Goal: Task Accomplishment & Management: Manage account settings

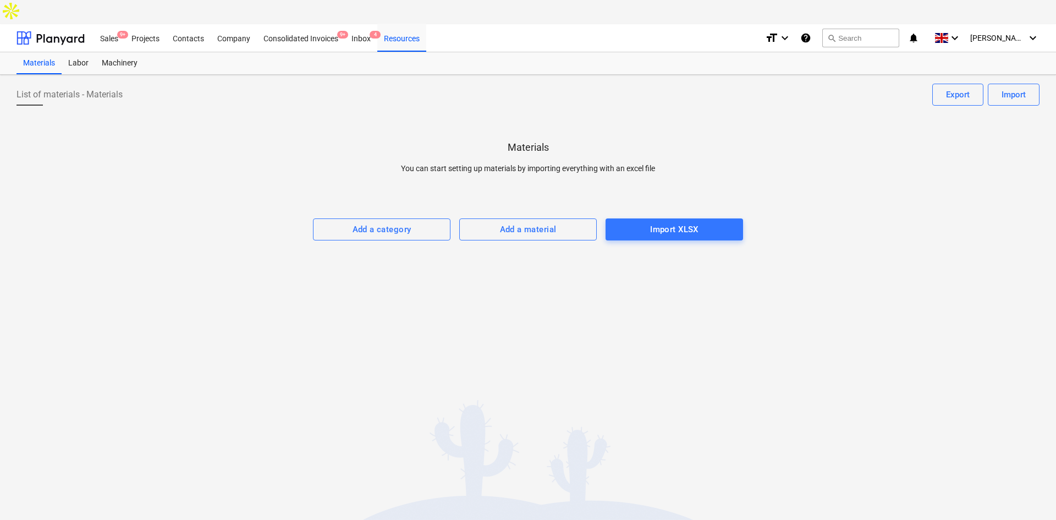
click at [140, 24] on div "Projects" at bounding box center [145, 38] width 41 height 28
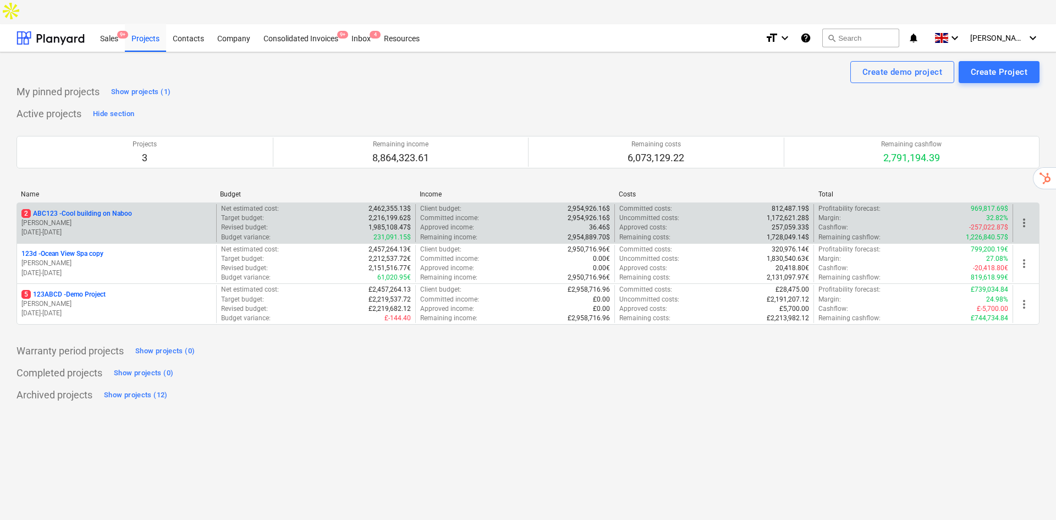
click at [108, 218] on p "[PERSON_NAME]" at bounding box center [116, 222] width 190 height 9
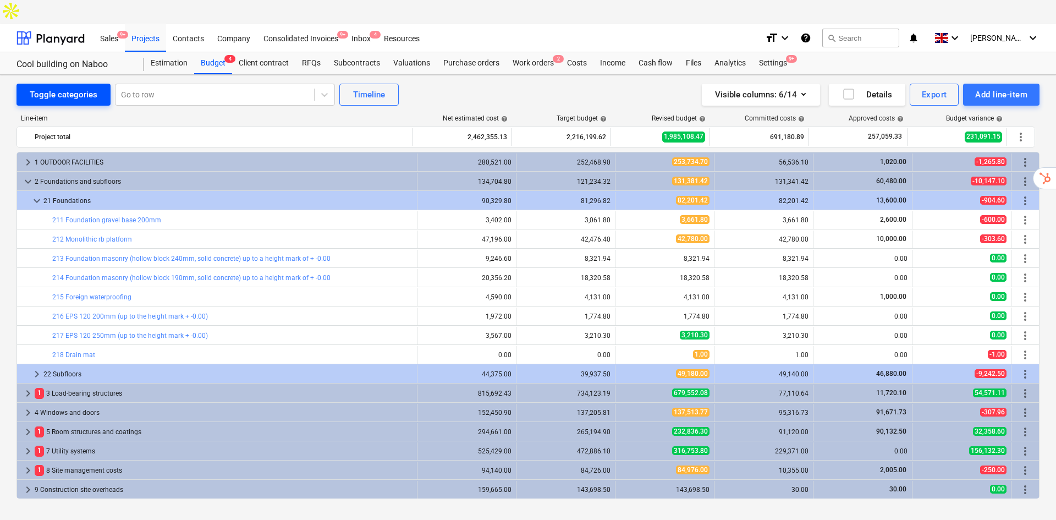
click at [83, 87] on div "Toggle categories" at bounding box center [64, 94] width 68 height 14
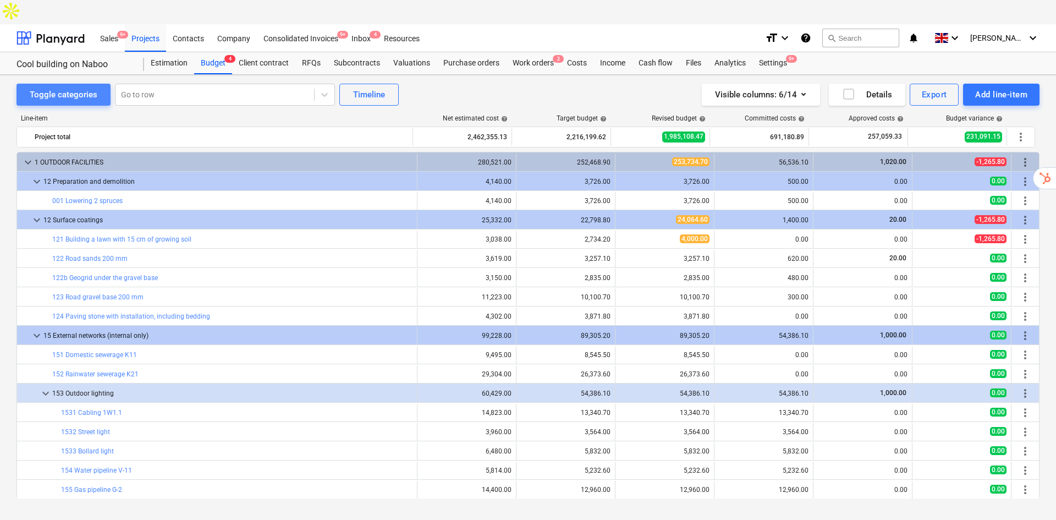
click at [74, 87] on div "Toggle categories" at bounding box center [64, 94] width 68 height 14
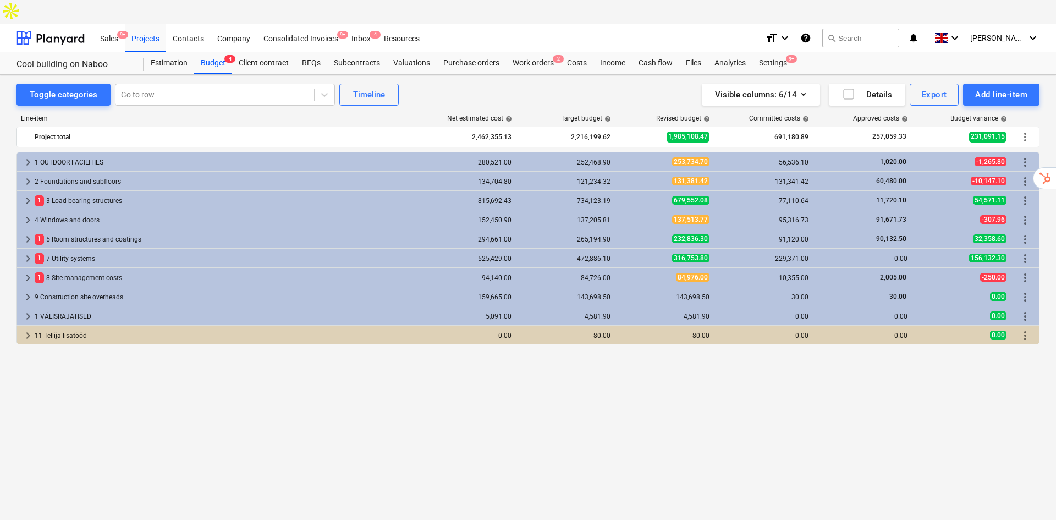
click at [235, 438] on div "keyboard_arrow_right 1 OUTDOOR FACILITIES 280,521.00 252,468.90 253,734.70 56,5…" at bounding box center [528, 325] width 1023 height 347
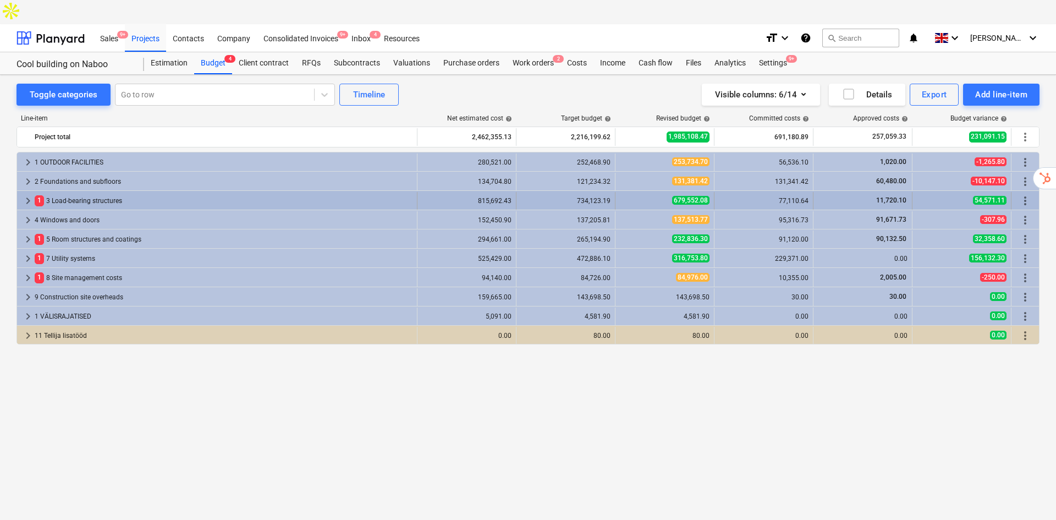
click at [136, 192] on div "1 3 Load-bearing structures" at bounding box center [224, 201] width 378 height 18
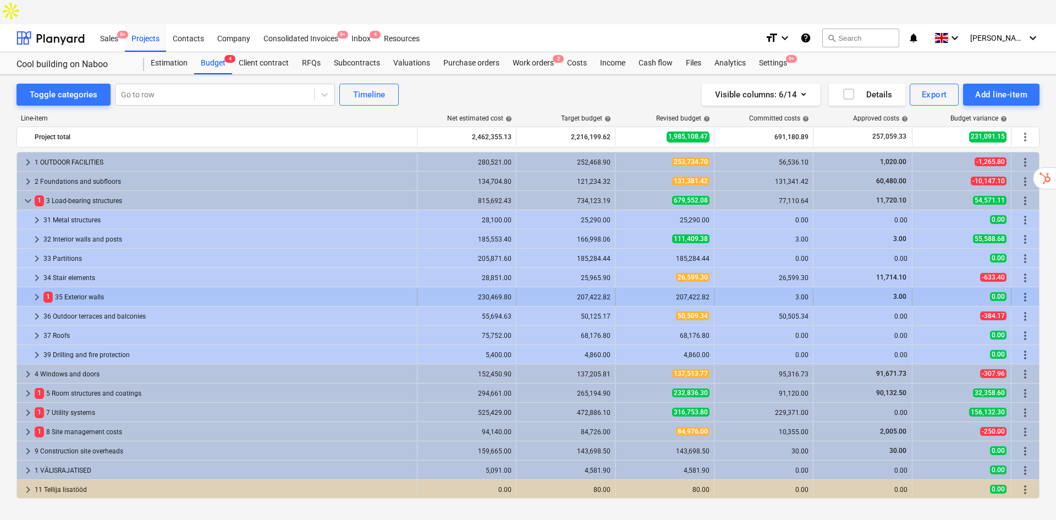
click at [190, 288] on div "1 35 Exterior walls" at bounding box center [227, 297] width 369 height 18
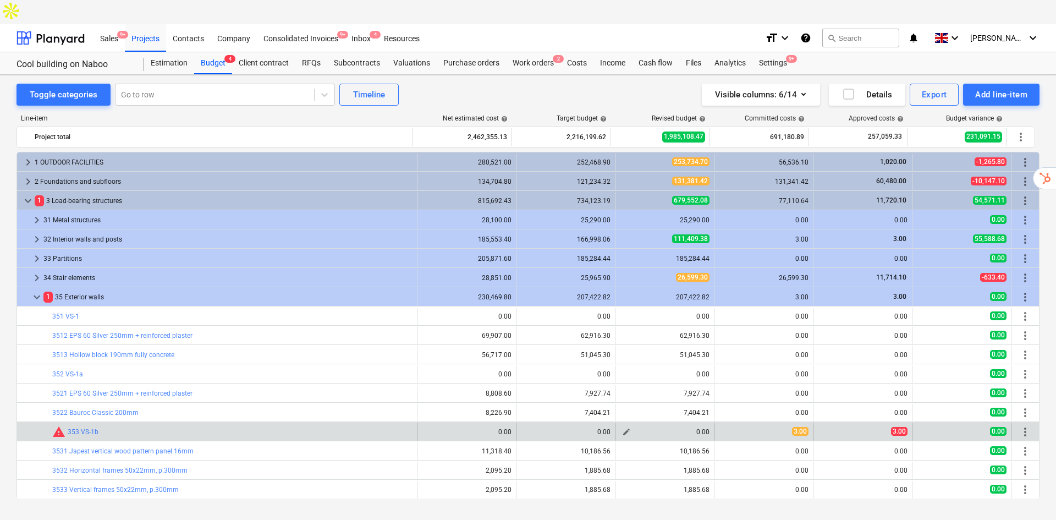
click at [702, 428] on div "0.00" at bounding box center [665, 432] width 90 height 8
click at [622, 427] on span "edit" at bounding box center [626, 431] width 9 height 9
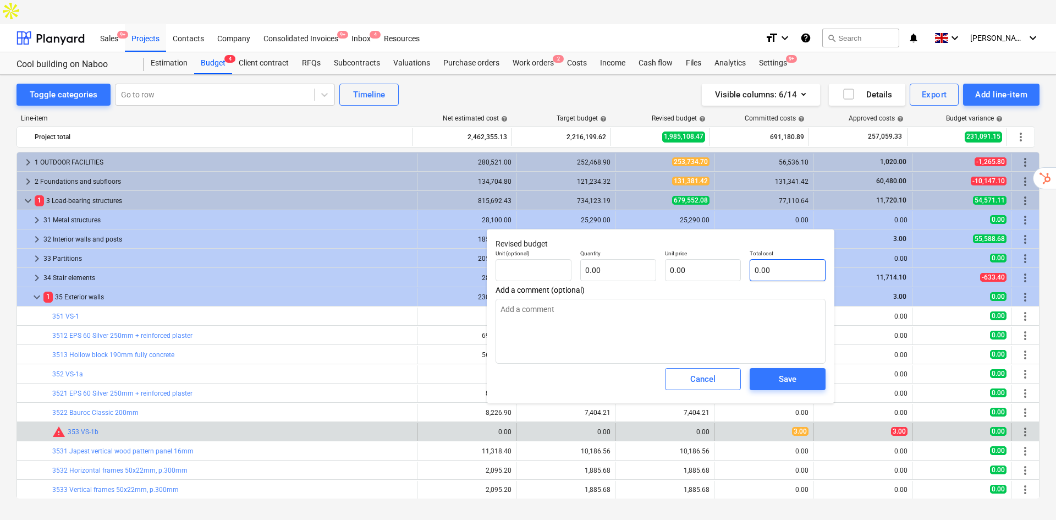
click at [746, 276] on div "Total cost 0.00" at bounding box center [787, 265] width 85 height 40
click at [777, 273] on input "text" at bounding box center [788, 270] width 76 height 22
type input "pcs"
type input "3"
type textarea "x"
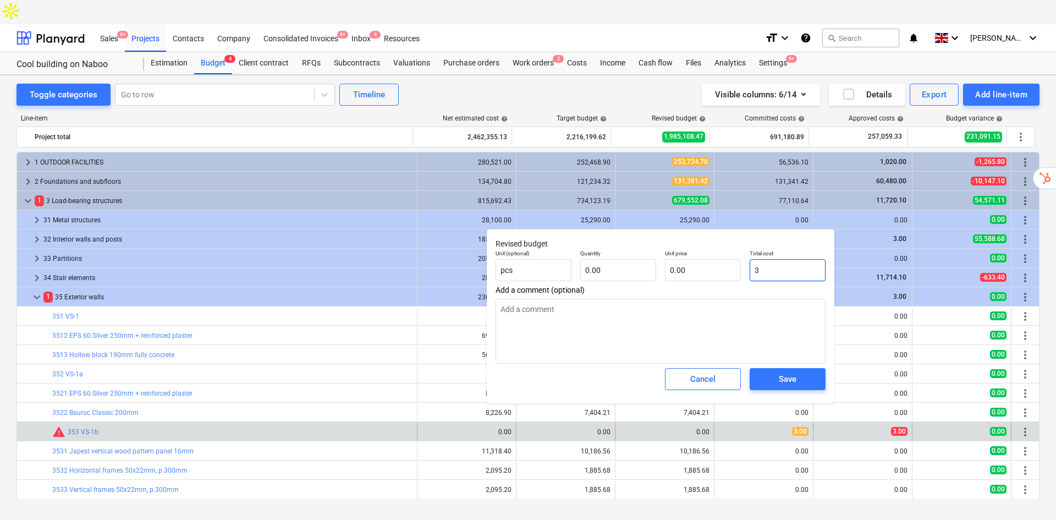
type input "1.00"
type input "3.00"
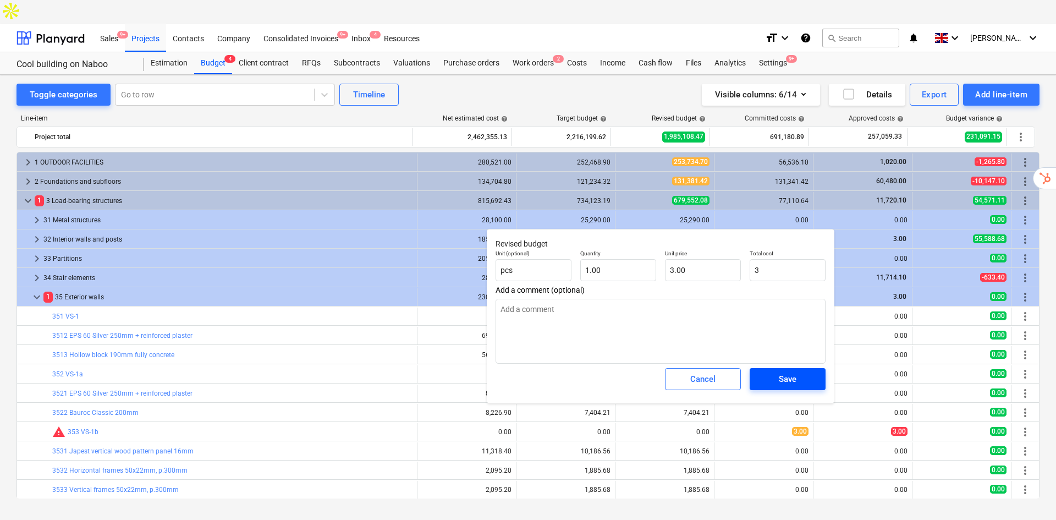
type input "3.00"
click at [788, 380] on div "Save" at bounding box center [788, 379] width 18 height 14
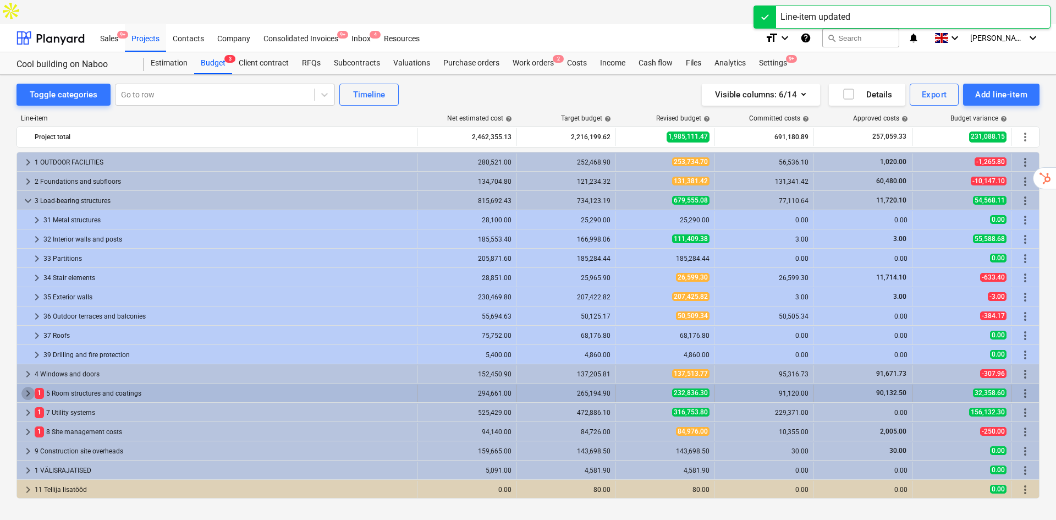
click at [33, 387] on span "keyboard_arrow_right" at bounding box center [27, 393] width 13 height 13
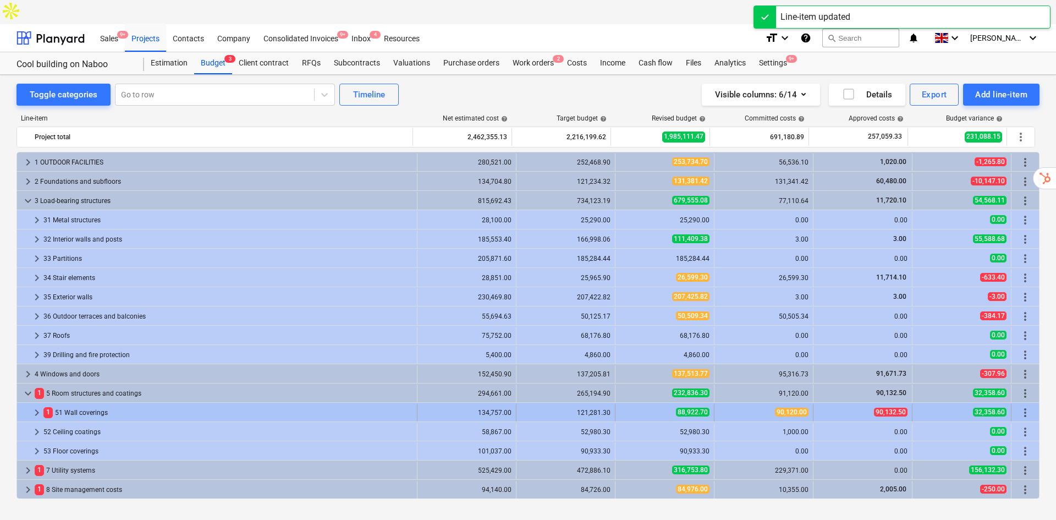
click at [59, 404] on div "1 51 Wall coverings" at bounding box center [227, 413] width 369 height 18
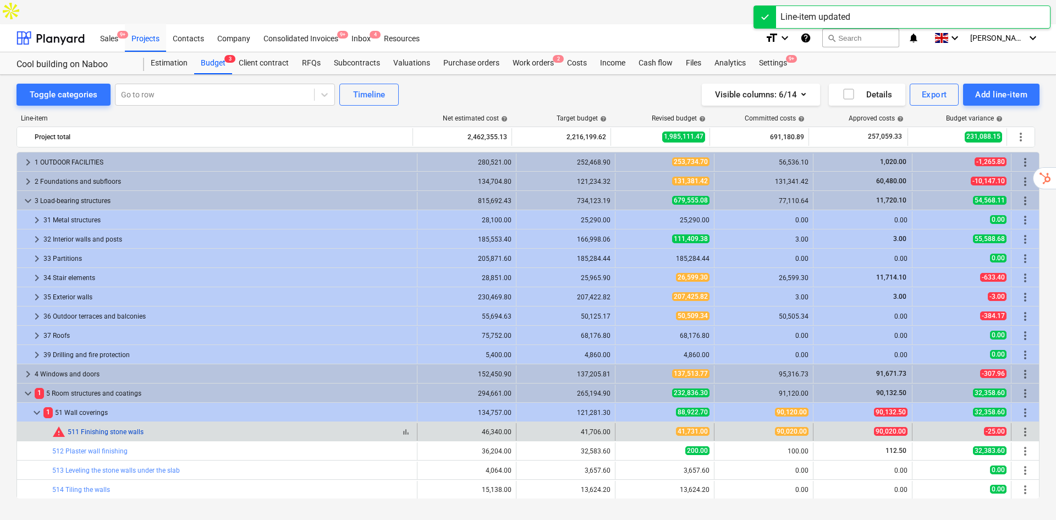
click at [89, 428] on link "511 Finishing stone walls" at bounding box center [106, 432] width 76 height 8
click at [623, 427] on span "edit" at bounding box center [626, 431] width 9 height 9
type textarea "x"
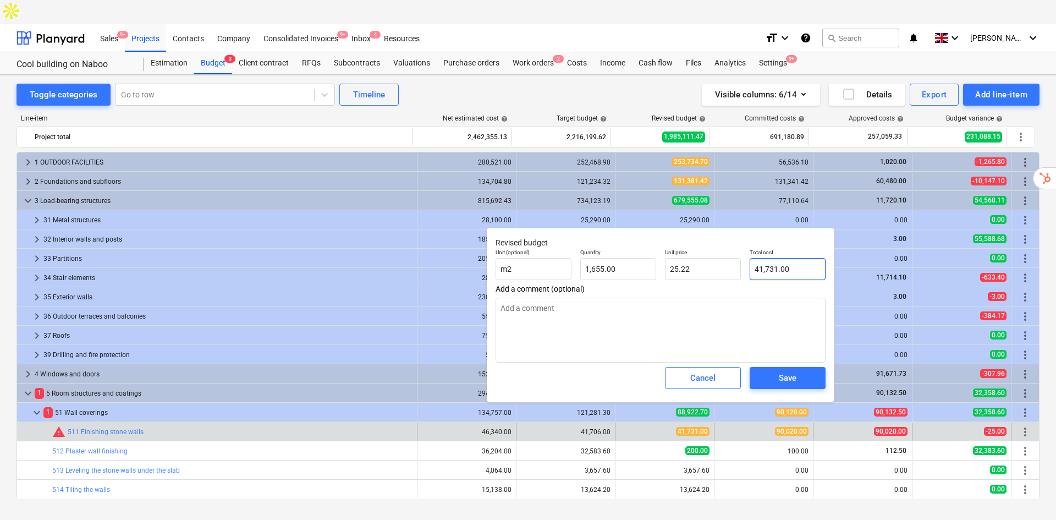
type input "41731"
drag, startPoint x: 790, startPoint y: 270, endPoint x: 718, endPoint y: 282, distance: 73.1
click at [738, 272] on div "Unit (optional) m2 Quantity 1,655.00 Unit price 25.22 Total cost 41731" at bounding box center [660, 264] width 339 height 40
type textarea "x"
type input "1"
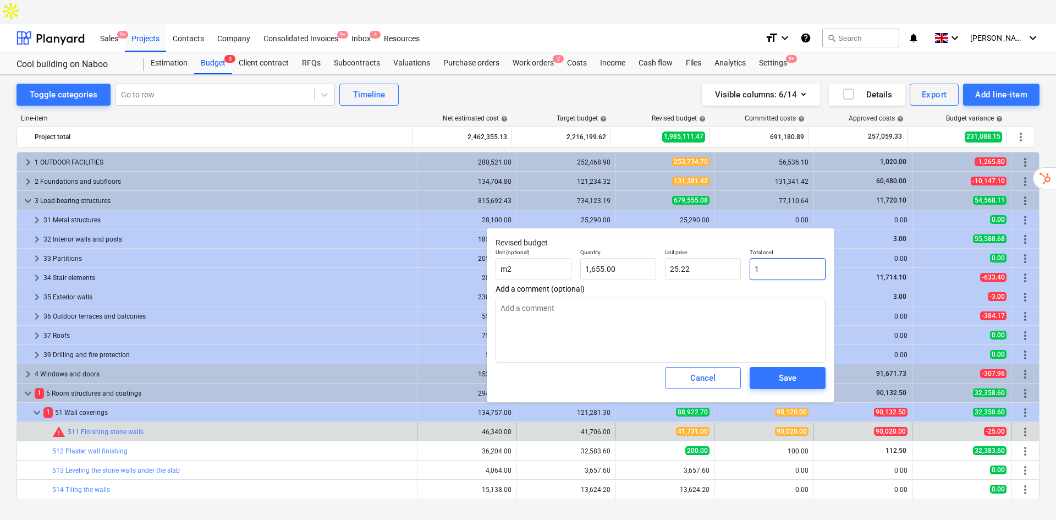
type input "0.00"
type textarea "x"
type input "10"
type input "0.01"
type textarea "x"
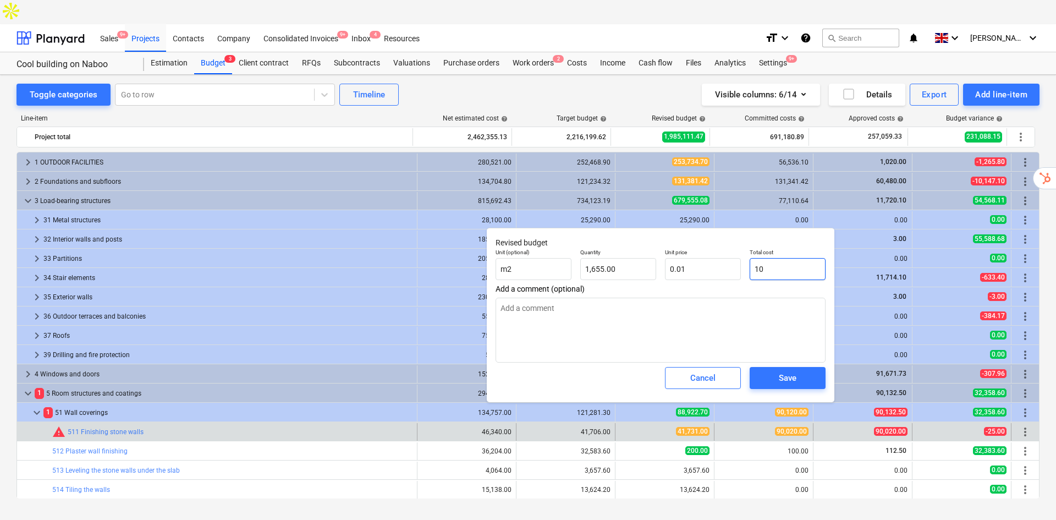
type input "100"
type input "0.06"
type textarea "x"
type input "1000"
type input "0.60"
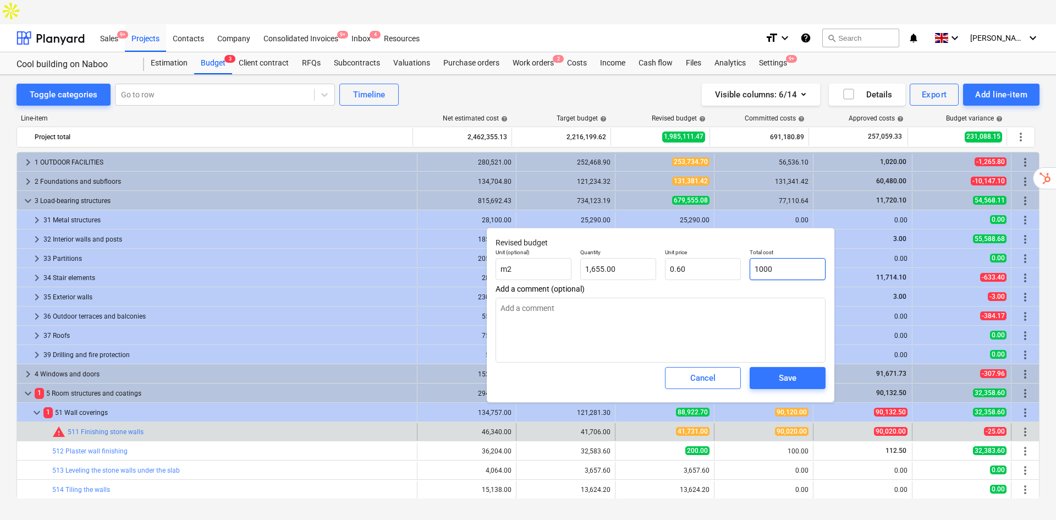
type textarea "x"
type input "10000"
type input "6.04"
type textarea "x"
type input "100000"
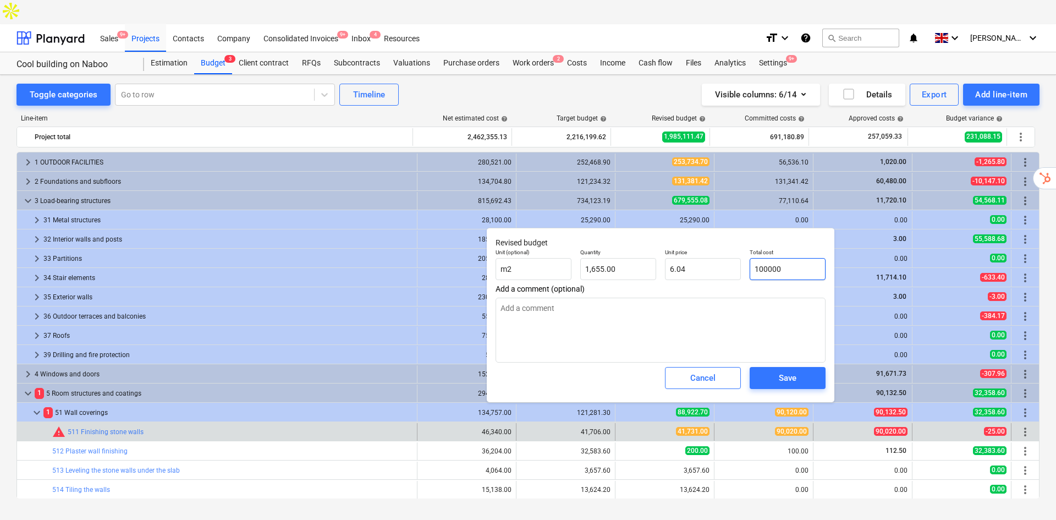
type input "60.42"
type input "100000"
type textarea "x"
type input "100,000.00"
click at [761, 374] on button "Save" at bounding box center [788, 378] width 76 height 22
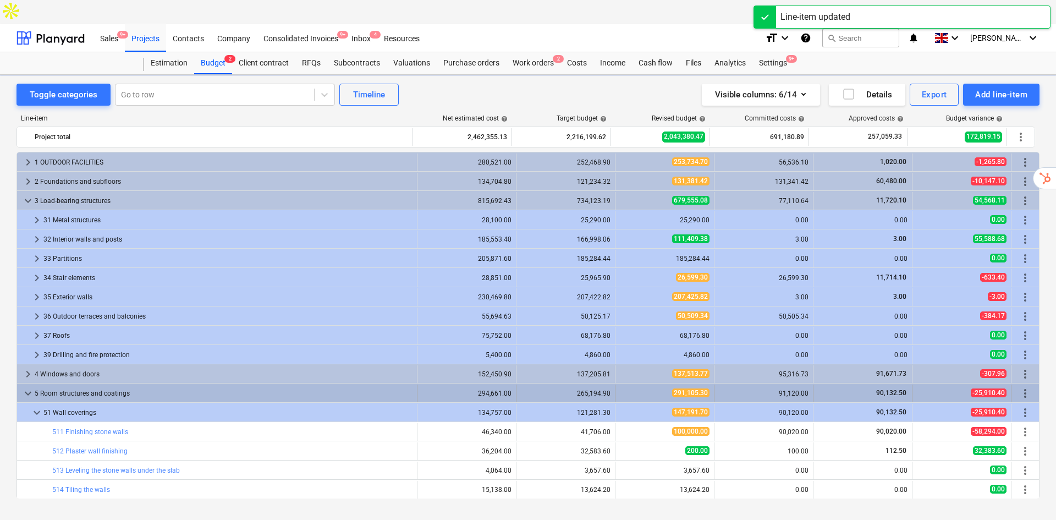
click at [28, 387] on span "keyboard_arrow_down" at bounding box center [27, 393] width 13 height 13
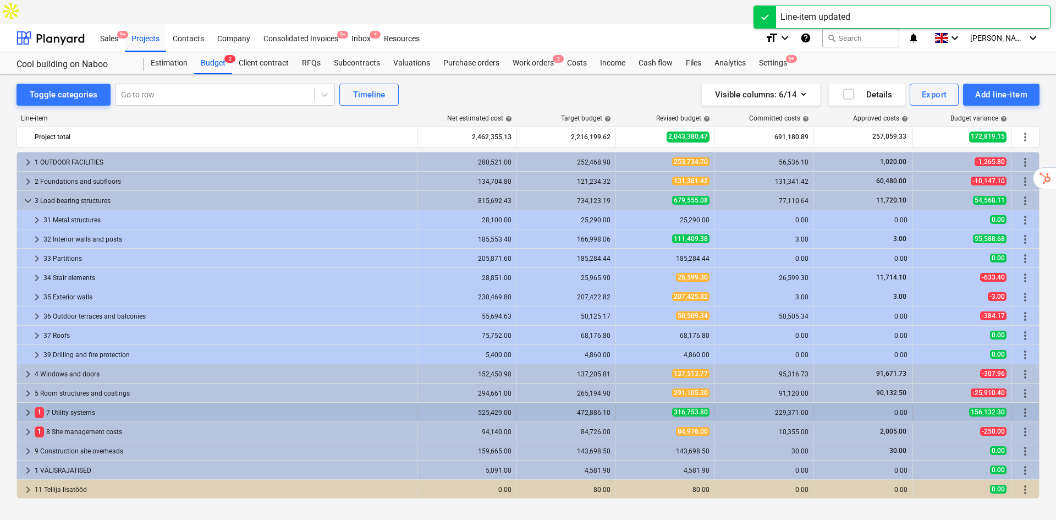
click at [31, 406] on span "keyboard_arrow_right" at bounding box center [27, 412] width 13 height 13
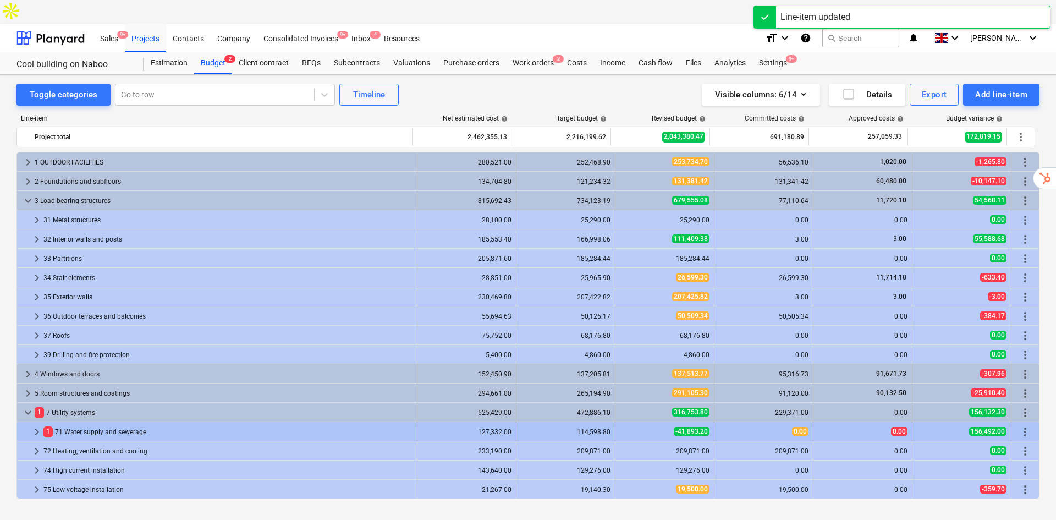
click at [97, 423] on div "1 71 Water supply and sewerage" at bounding box center [227, 432] width 369 height 18
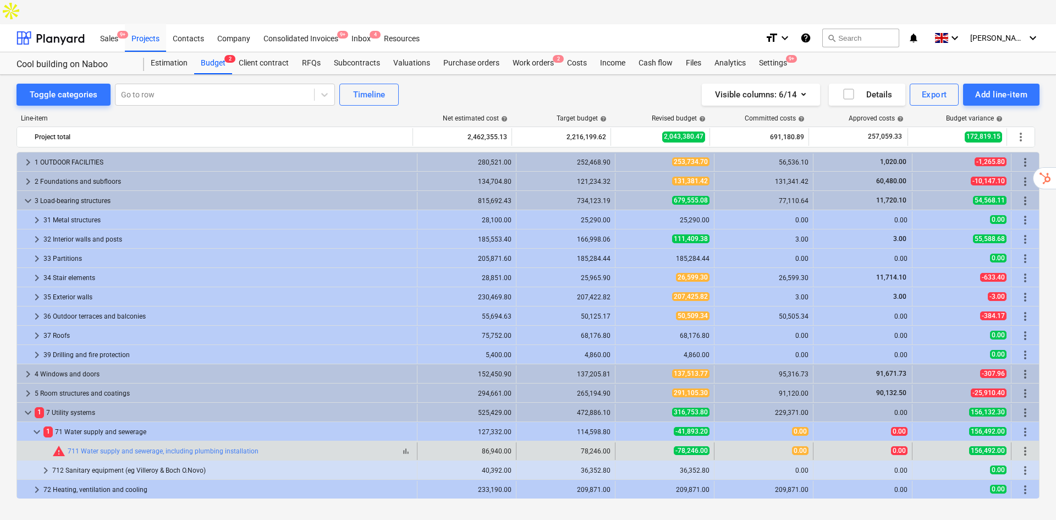
click at [57, 444] on span "warning" at bounding box center [58, 450] width 13 height 13
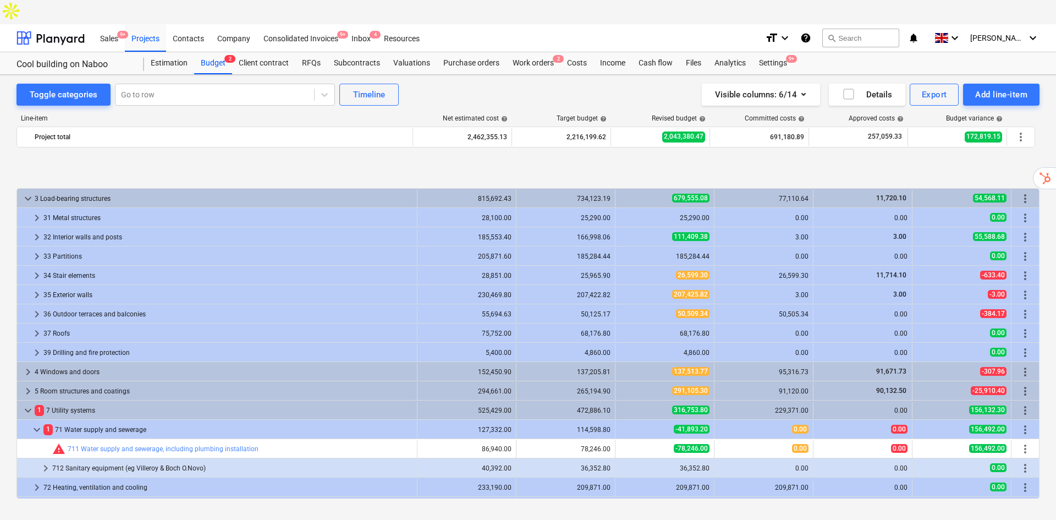
scroll to position [73, 0]
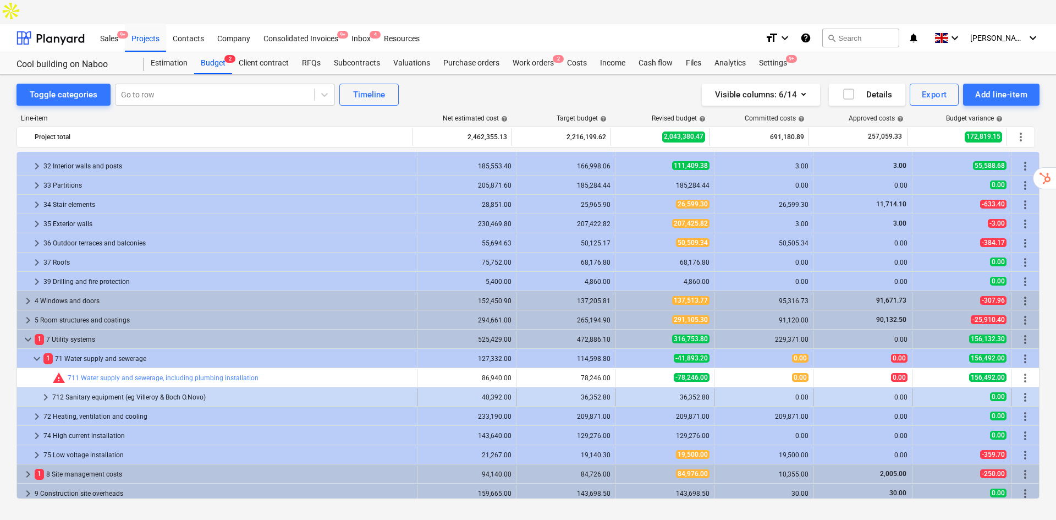
click at [51, 391] on span "keyboard_arrow_right" at bounding box center [45, 397] width 13 height 13
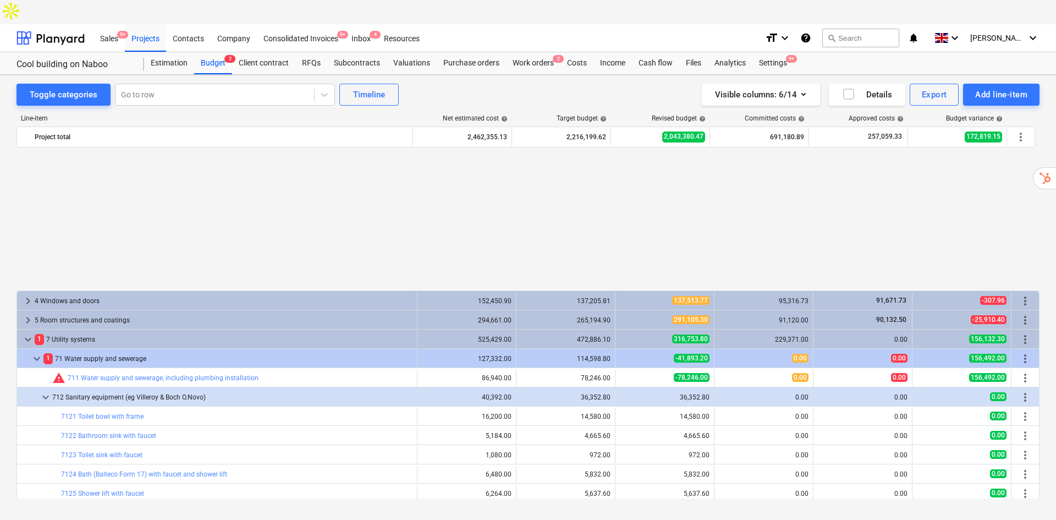
scroll to position [231, 0]
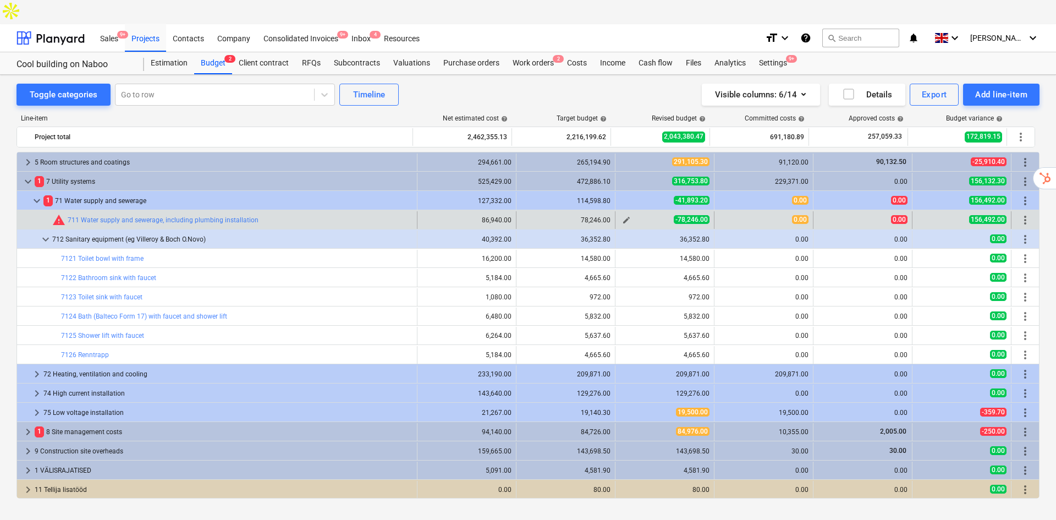
click at [634, 215] on div "-78,246.00" at bounding box center [665, 219] width 90 height 9
click at [628, 213] on button "edit" at bounding box center [626, 219] width 13 height 13
type textarea "x"
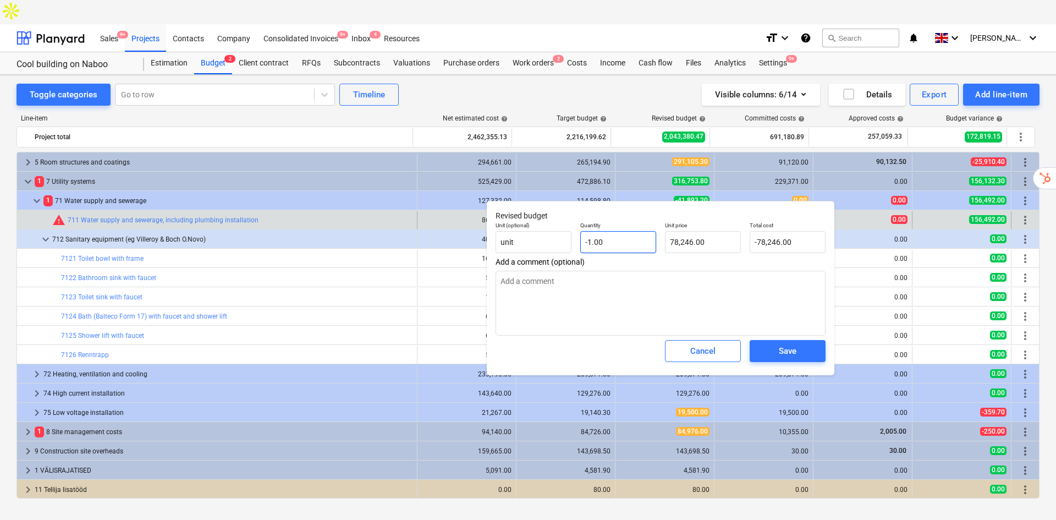
type input "-1"
drag, startPoint x: 585, startPoint y: 245, endPoint x: 589, endPoint y: 240, distance: 6.0
click at [589, 240] on input "-1" at bounding box center [618, 242] width 76 height 22
type textarea "x"
type input "1"
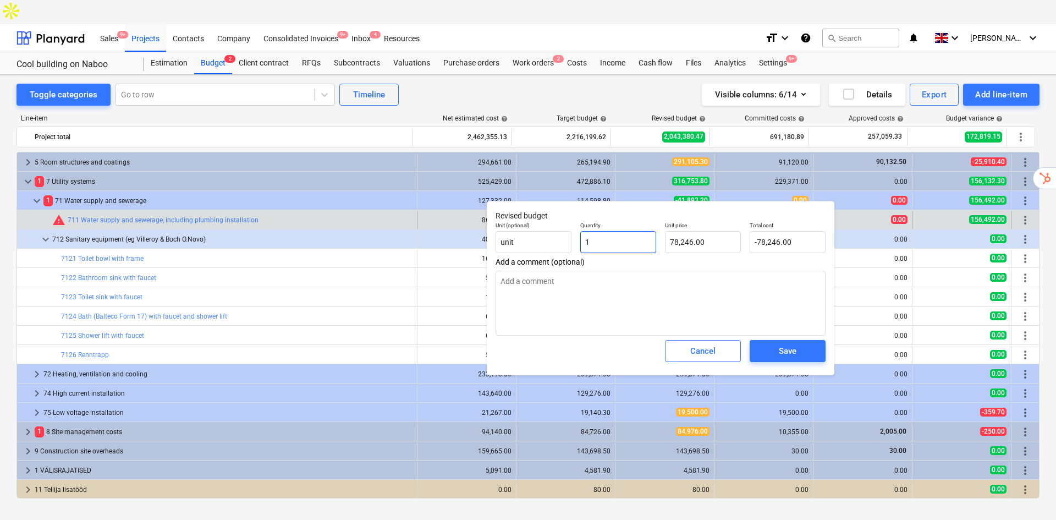
type input "78,246.00"
type input "1"
type textarea "x"
type input "1.00"
click at [795, 353] on div "Save" at bounding box center [788, 351] width 18 height 14
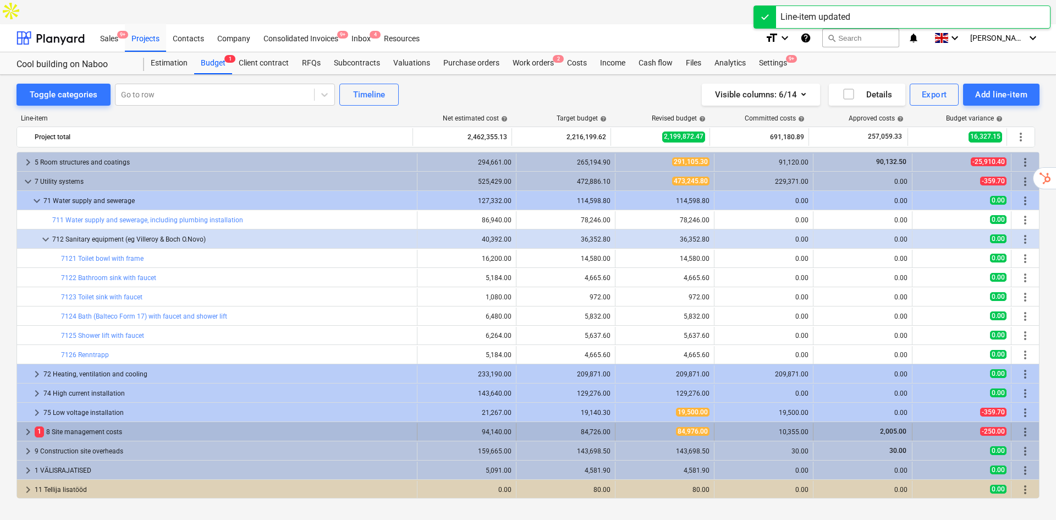
click at [29, 425] on span "keyboard_arrow_right" at bounding box center [27, 431] width 13 height 13
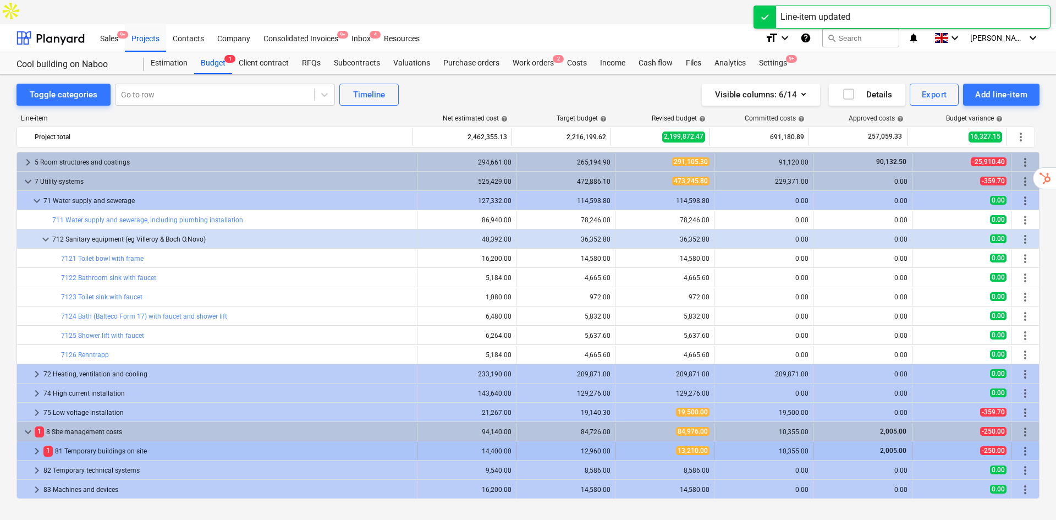
click at [142, 442] on div "1 81 Temporary buildings on site" at bounding box center [227, 451] width 369 height 18
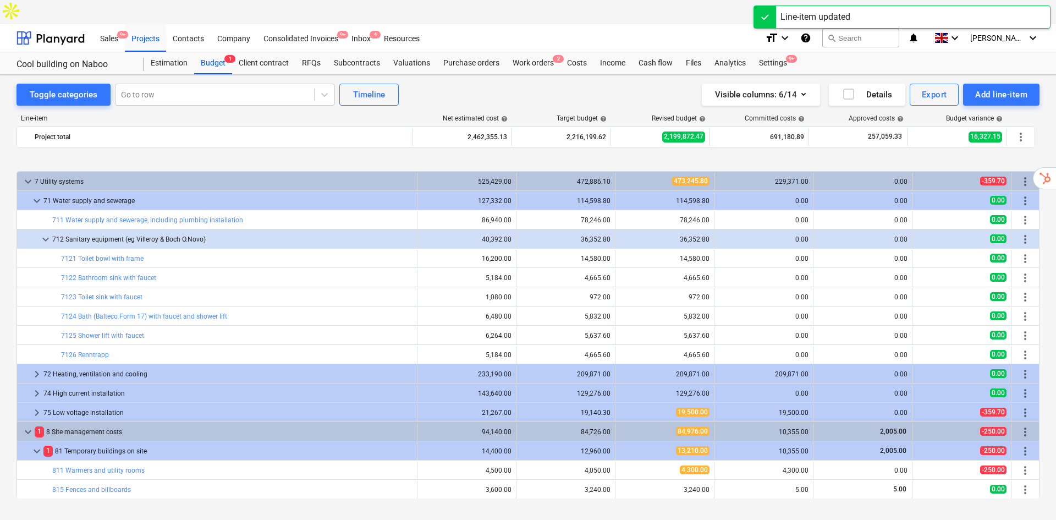
scroll to position [304, 0]
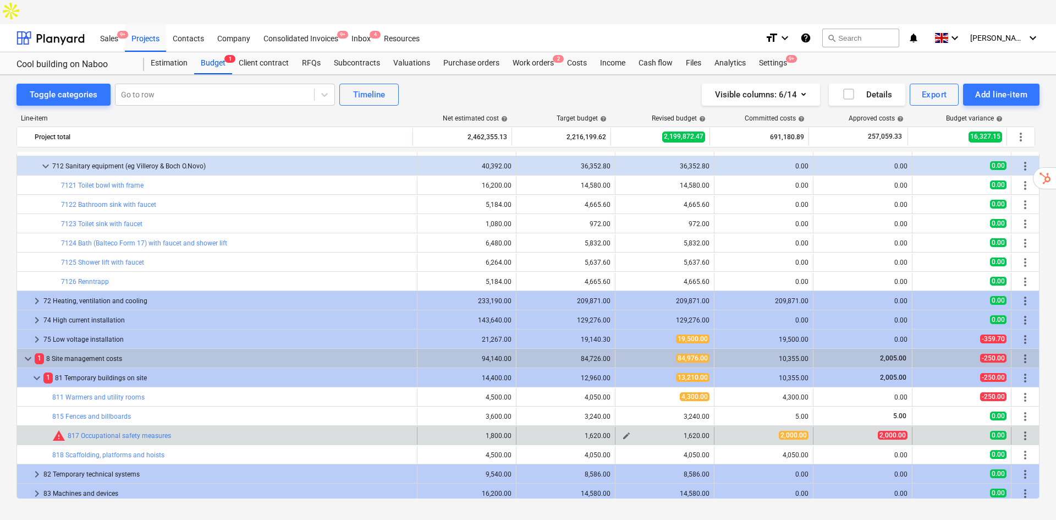
click at [622, 431] on span "edit" at bounding box center [626, 435] width 9 height 9
type textarea "x"
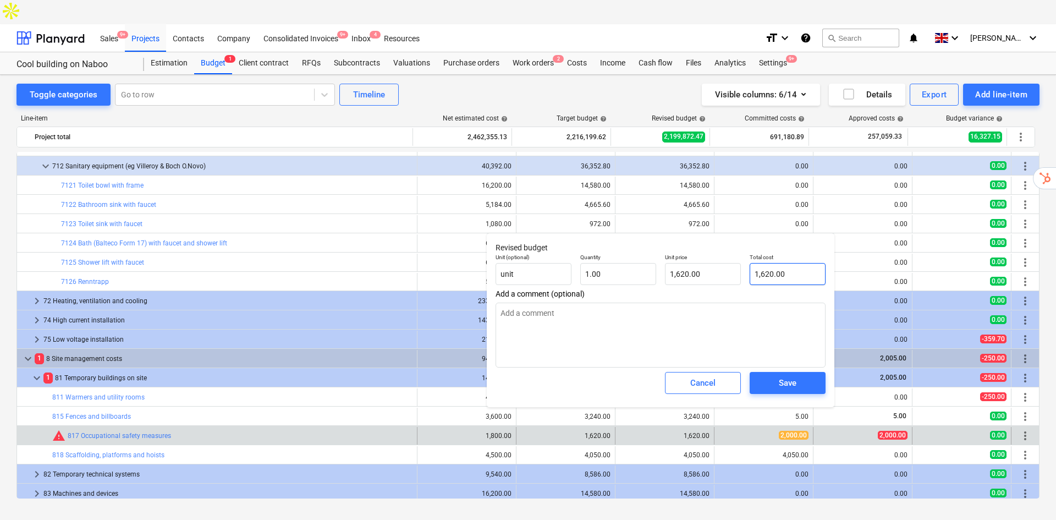
type input "1620"
drag, startPoint x: 794, startPoint y: 271, endPoint x: 718, endPoint y: 270, distance: 75.9
click at [724, 271] on div "Unit (optional) unit Quantity 1.00 Unit price 1,620.00 Total cost 1620" at bounding box center [660, 269] width 339 height 40
type textarea "x"
type input "2"
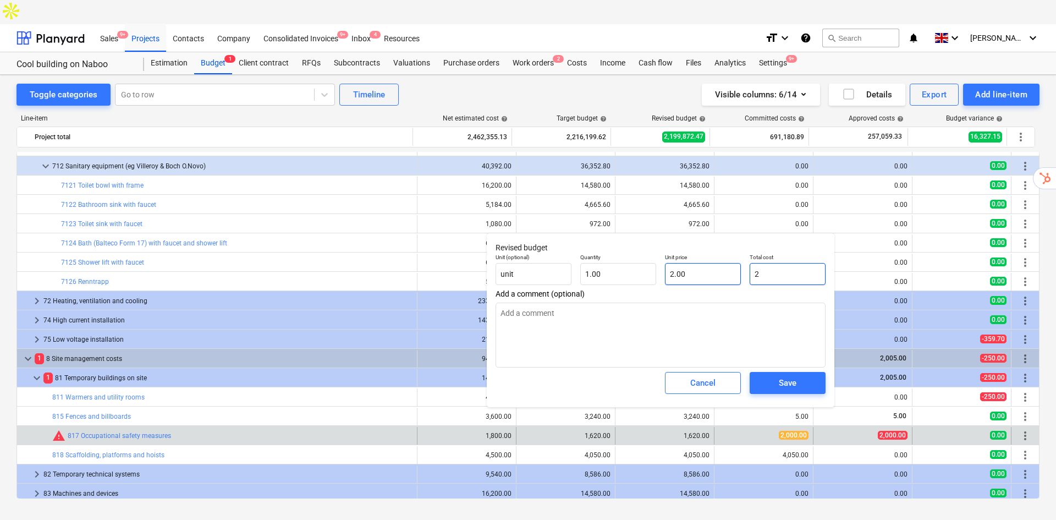
type input "2.00"
type textarea "x"
type input "20"
type input "20.00"
type textarea "x"
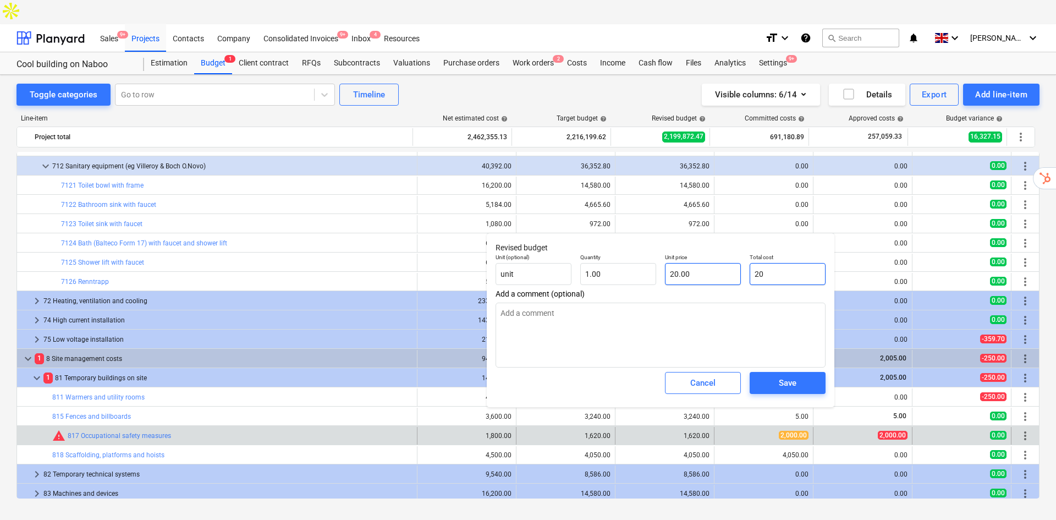
type input "200"
type input "200.00"
type textarea "x"
type input "2000"
type input "2,000.00"
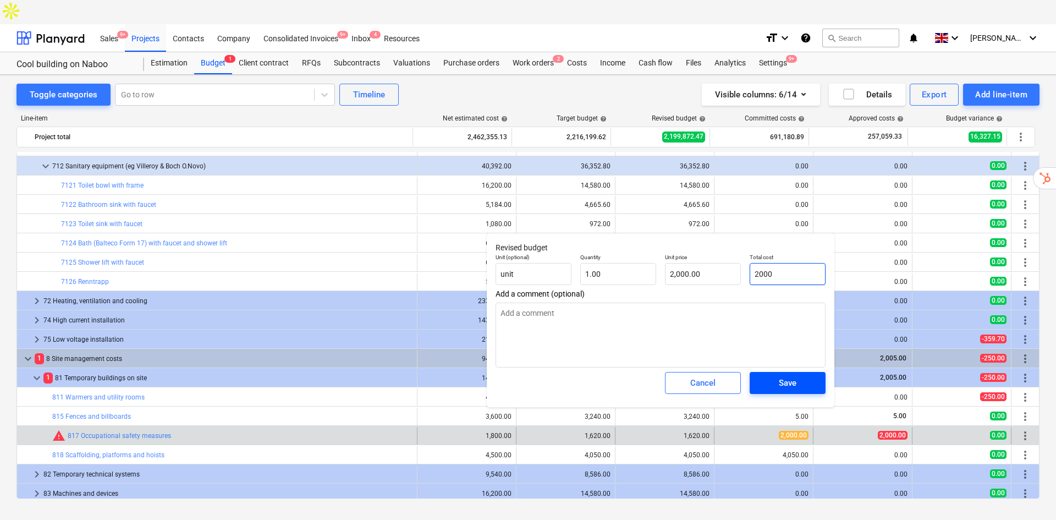
type input "2000"
type textarea "x"
type input "2,000.00"
click at [770, 390] on span "Save" at bounding box center [788, 383] width 50 height 14
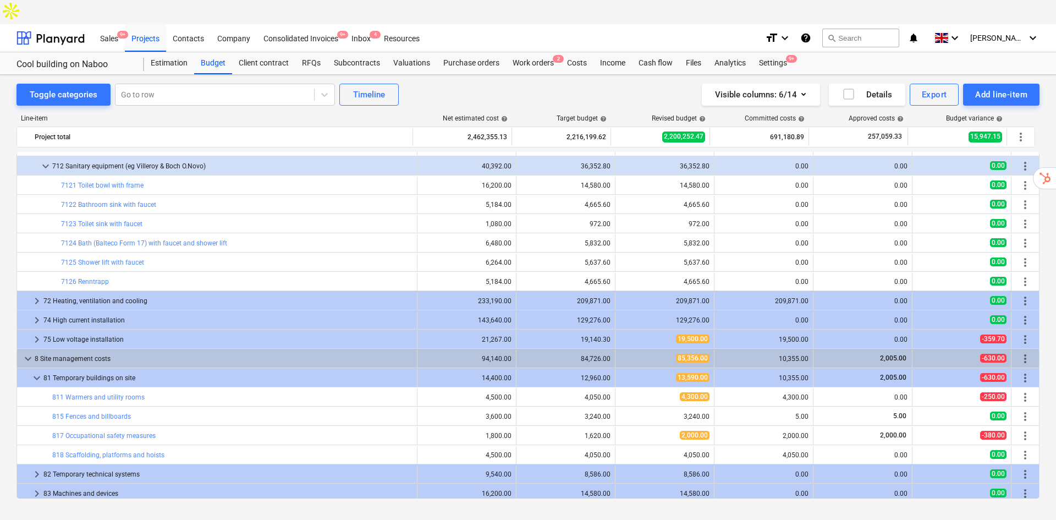
type textarea "x"
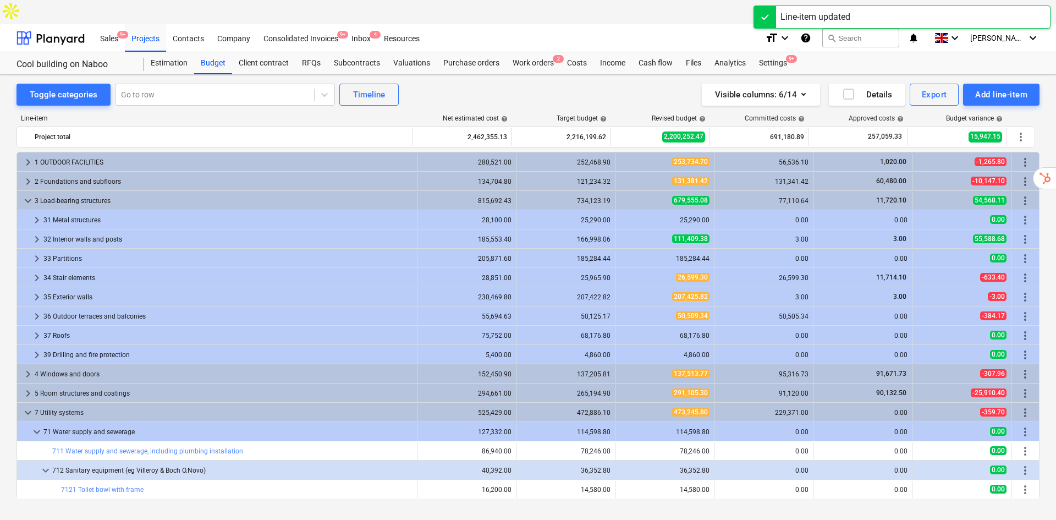
scroll to position [121, 0]
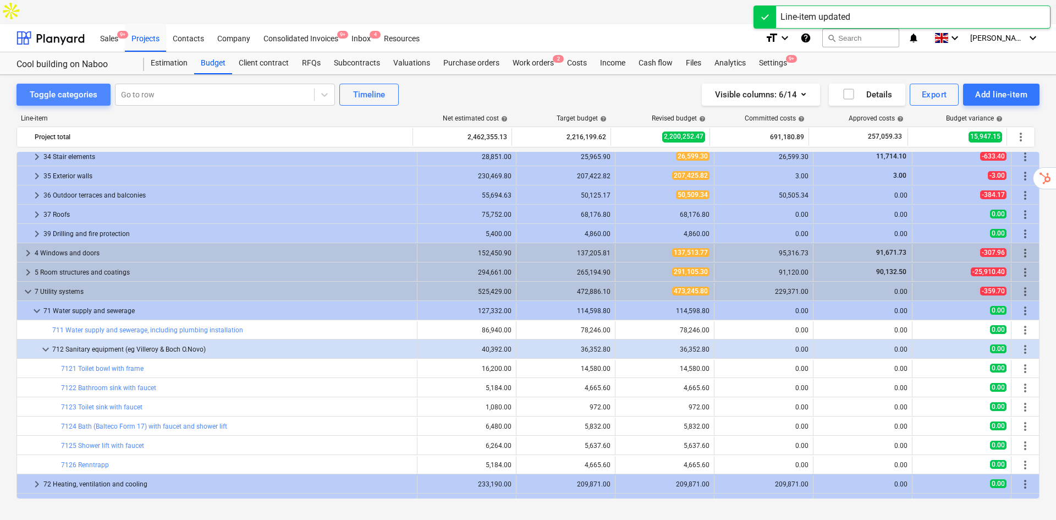
click at [75, 87] on div "Toggle categories" at bounding box center [64, 94] width 68 height 14
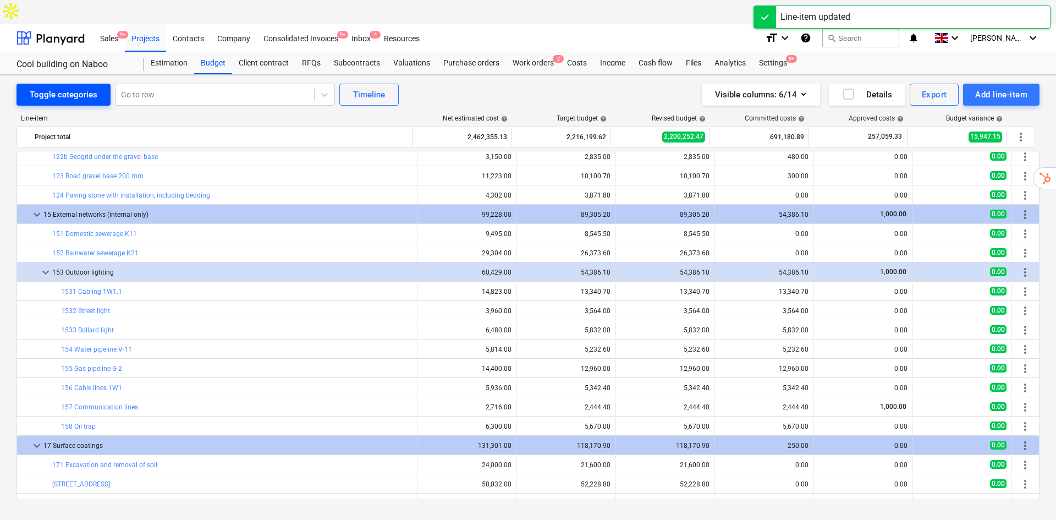
click at [77, 87] on div "Toggle categories" at bounding box center [64, 94] width 68 height 14
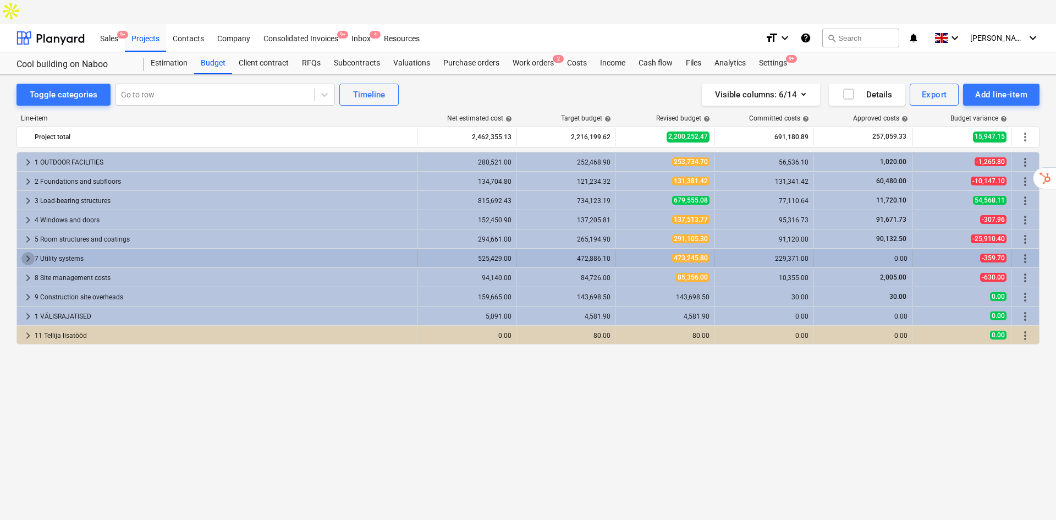
click at [30, 252] on span "keyboard_arrow_right" at bounding box center [27, 258] width 13 height 13
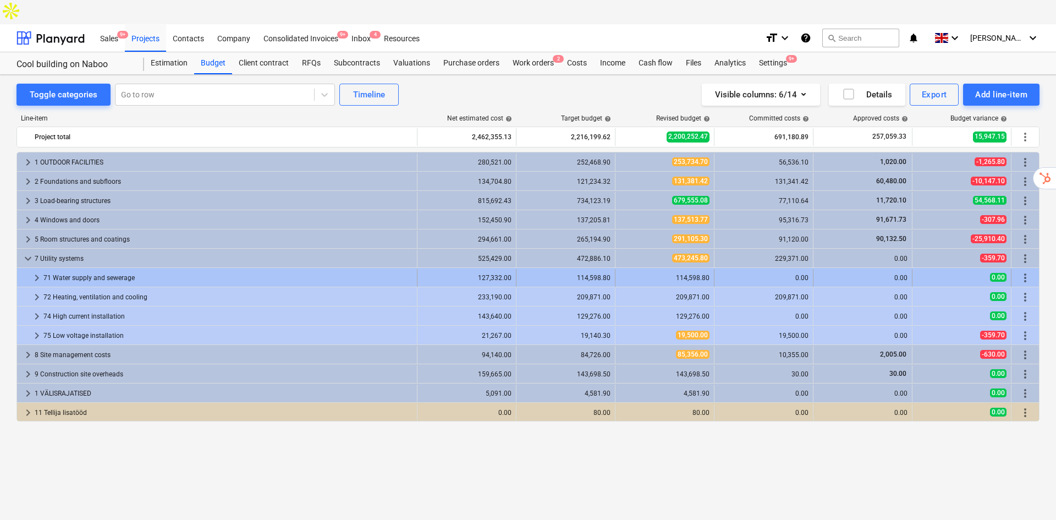
click at [29, 269] on div at bounding box center [25, 278] width 9 height 18
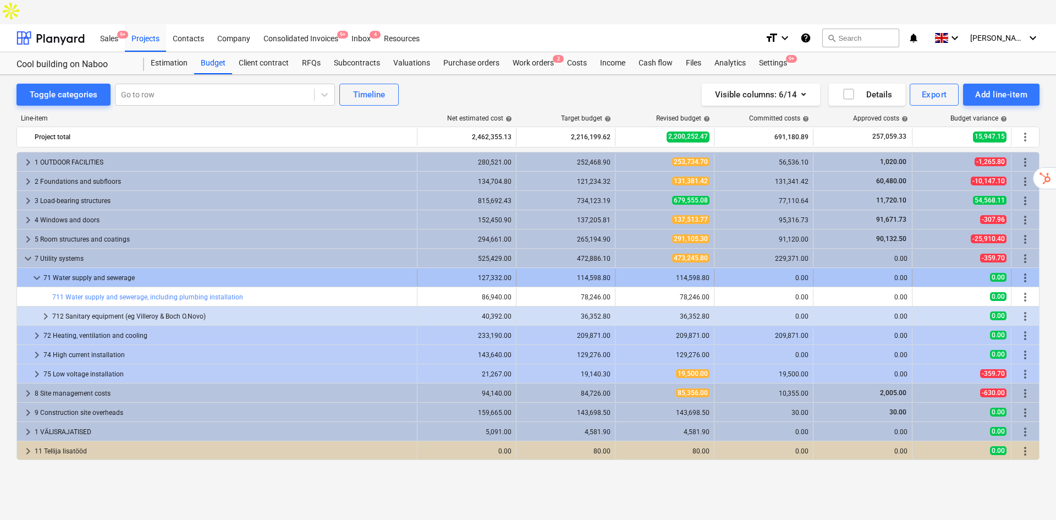
click at [35, 269] on div "keyboard_arrow_down" at bounding box center [36, 278] width 13 height 18
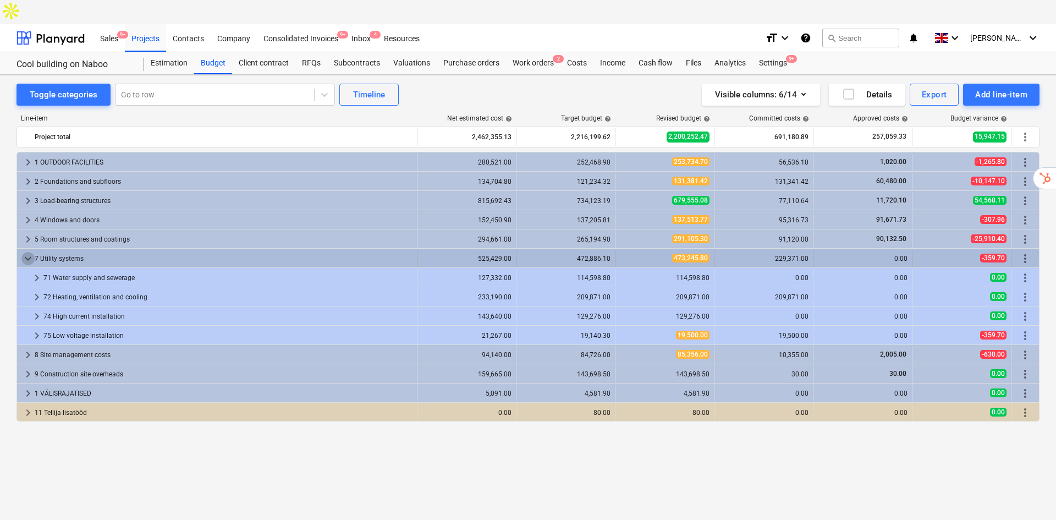
click at [26, 252] on span "keyboard_arrow_down" at bounding box center [27, 258] width 13 height 13
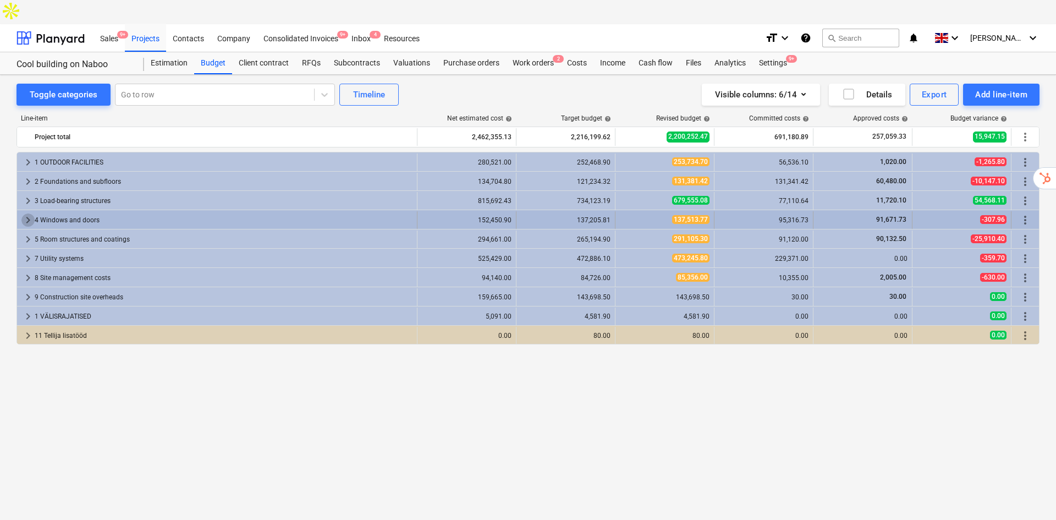
click at [25, 213] on span "keyboard_arrow_right" at bounding box center [27, 219] width 13 height 13
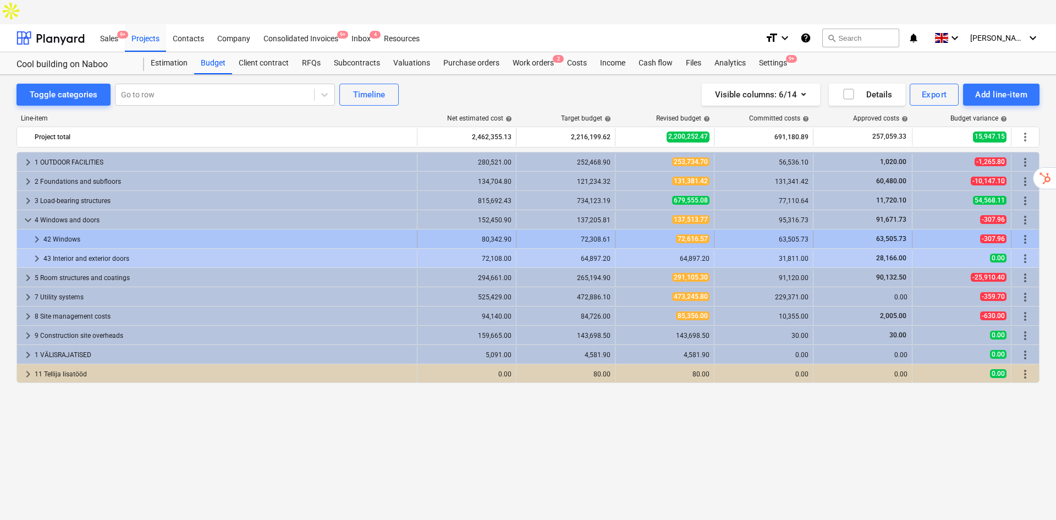
click at [28, 230] on div at bounding box center [25, 239] width 9 height 18
